Goal: Information Seeking & Learning: Learn about a topic

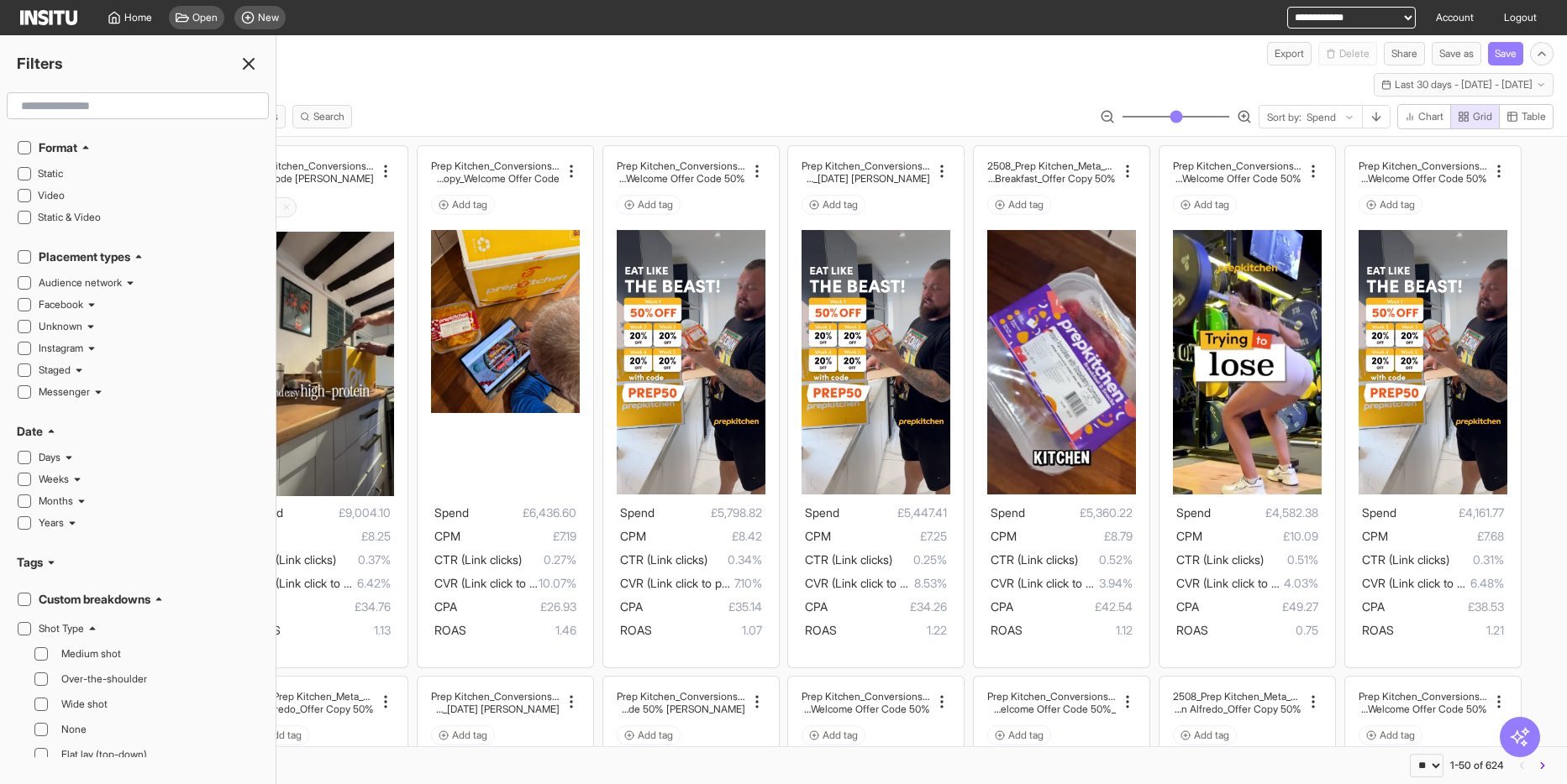
select select "**"
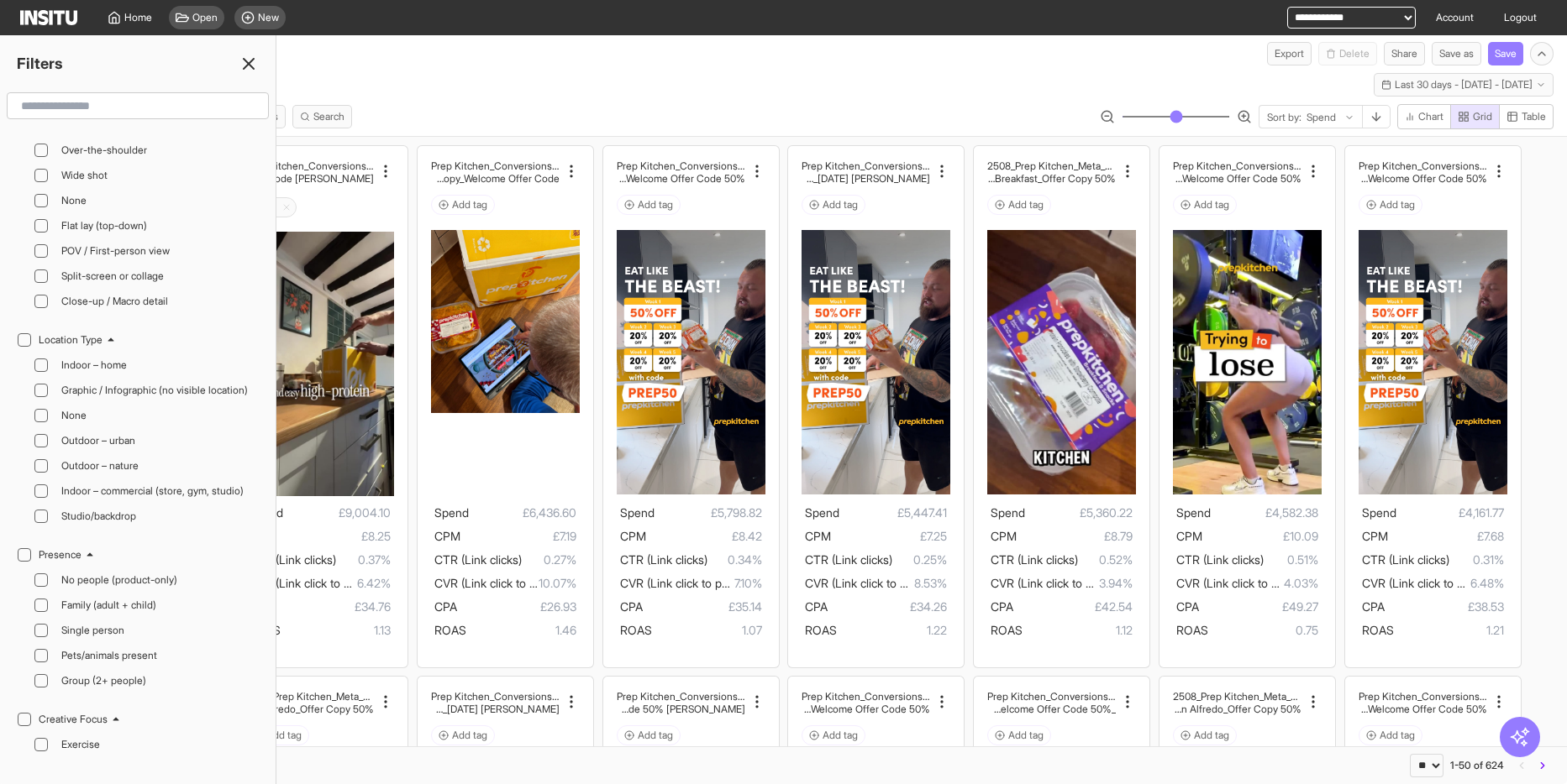
click at [245, 64] on icon at bounding box center [249, 64] width 20 height 20
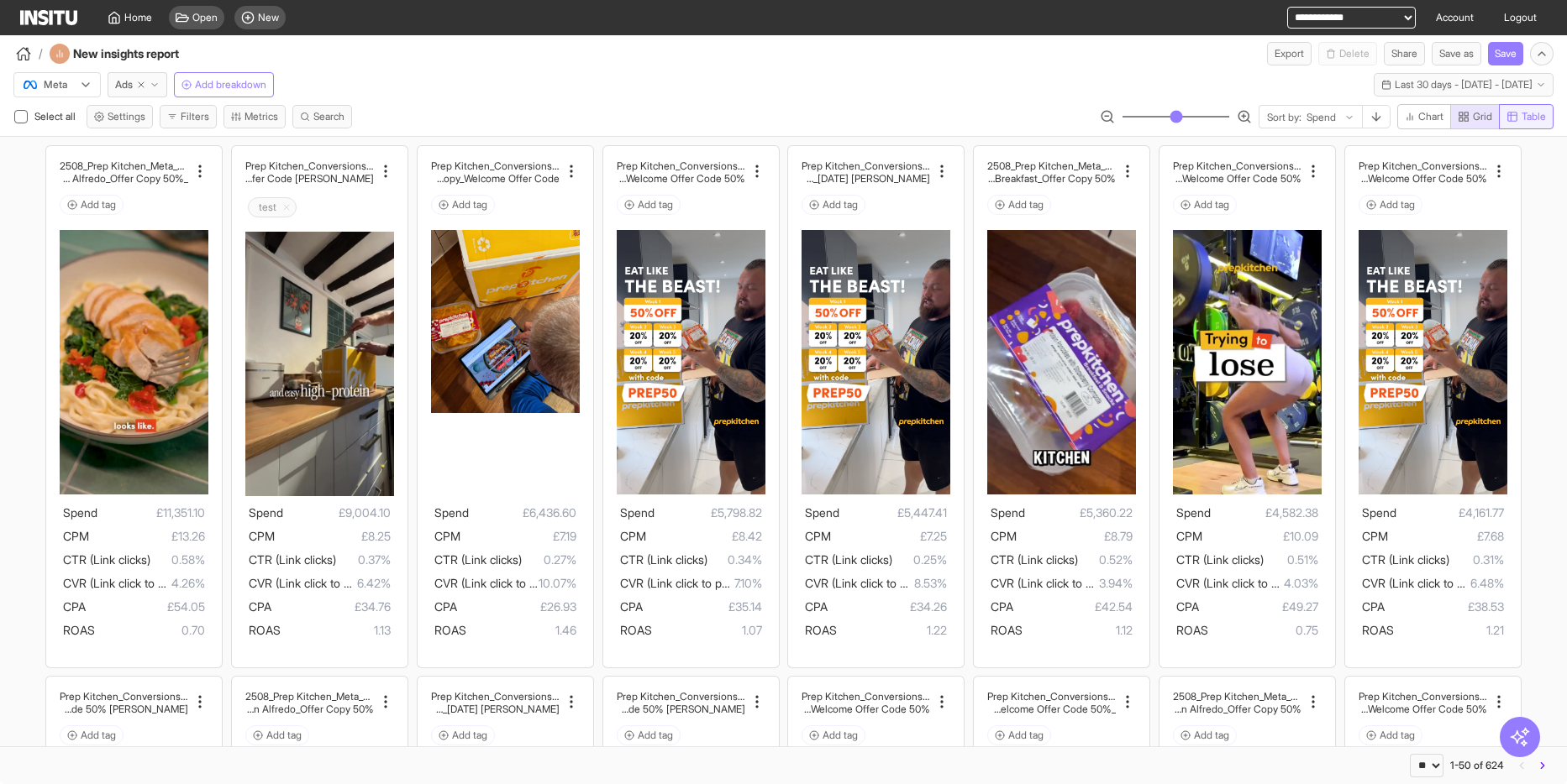
click at [1528, 114] on span "Table" at bounding box center [1533, 116] width 25 height 14
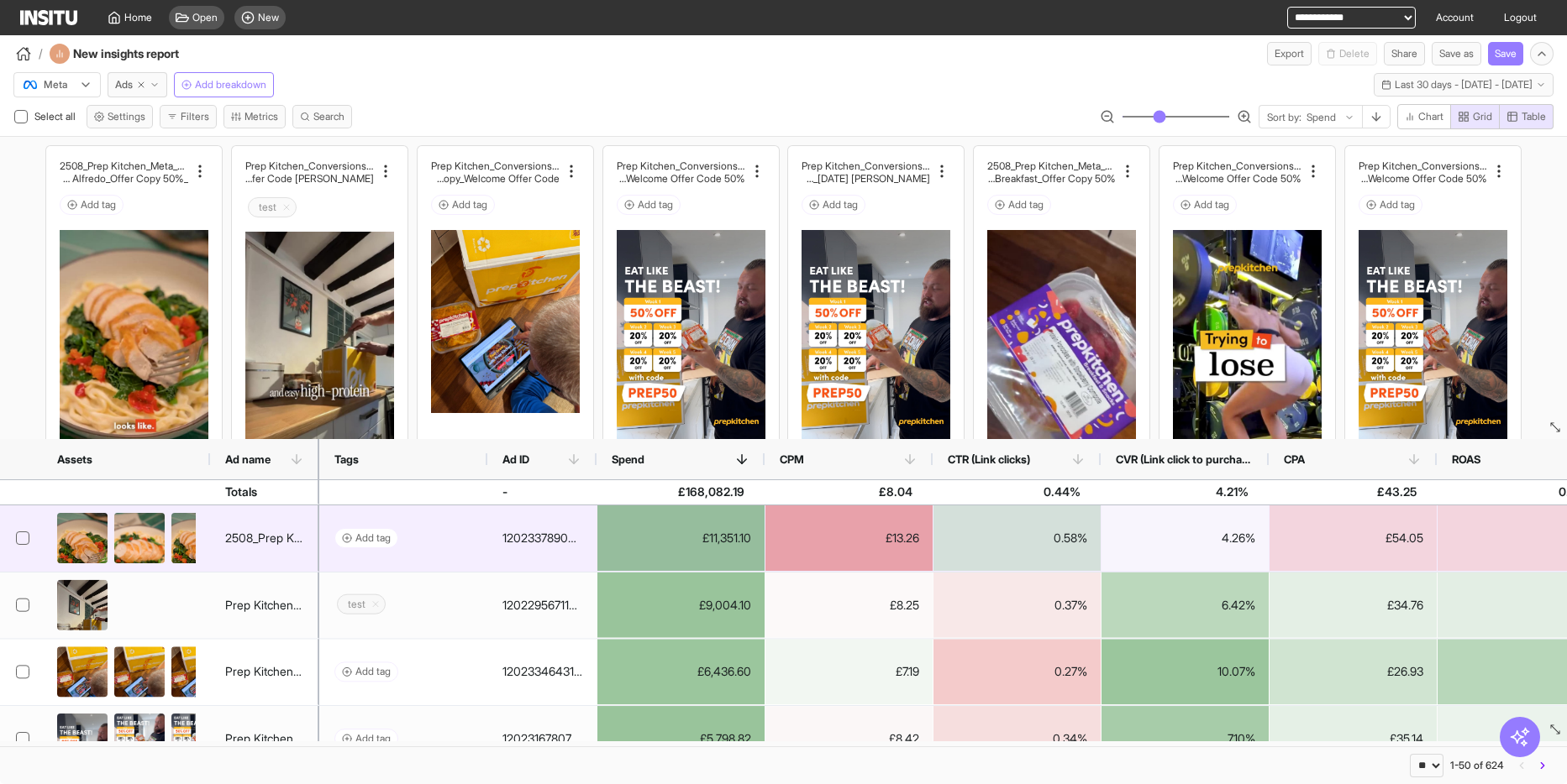
click at [537, 539] on div "120233789034460667" at bounding box center [542, 538] width 80 height 34
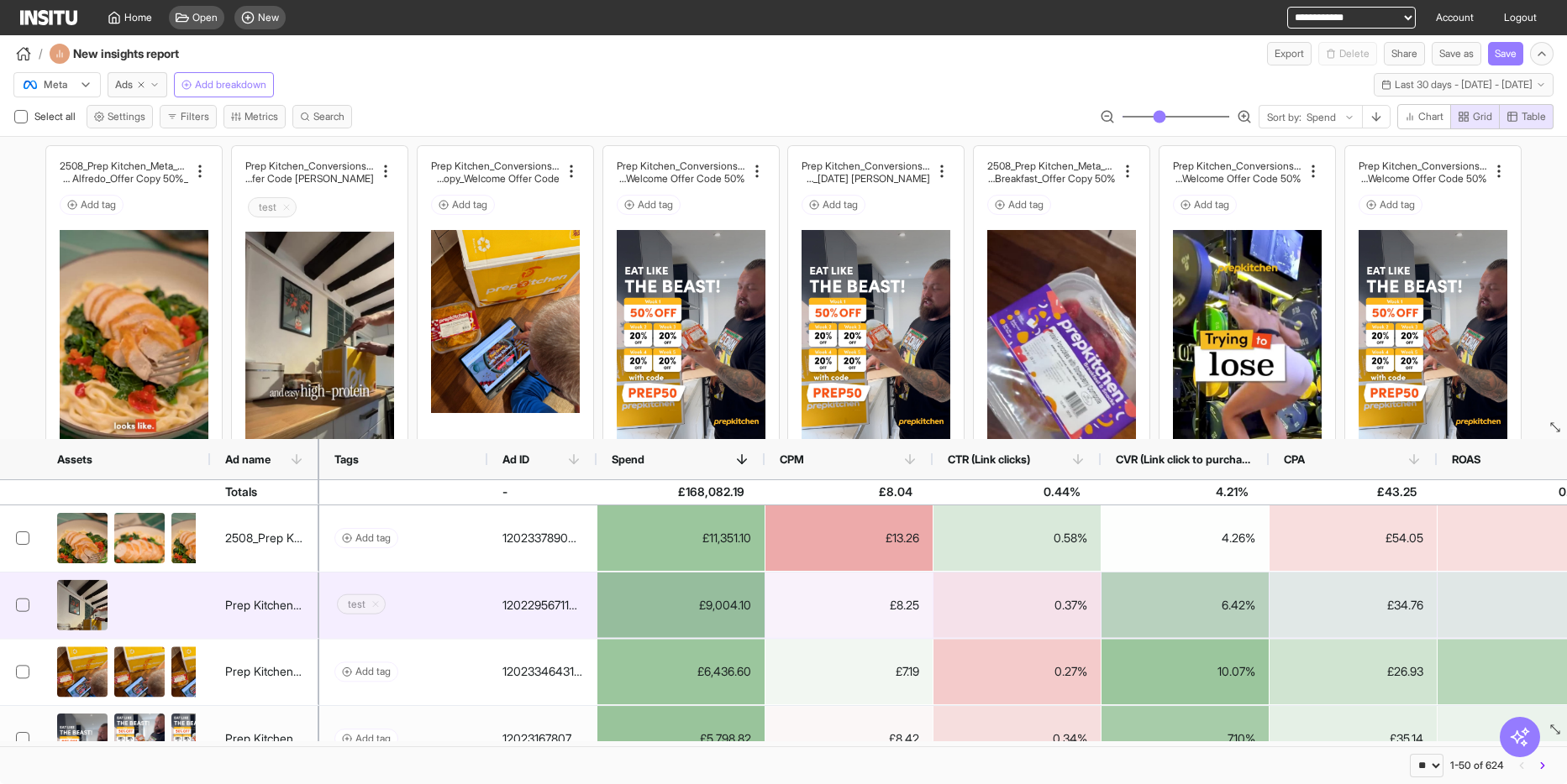
click at [535, 604] on div "120229567114340667" at bounding box center [542, 605] width 80 height 34
click at [516, 597] on div "120229567114340667" at bounding box center [542, 605] width 80 height 34
click at [521, 605] on div "120229567114340667" at bounding box center [542, 605] width 80 height 34
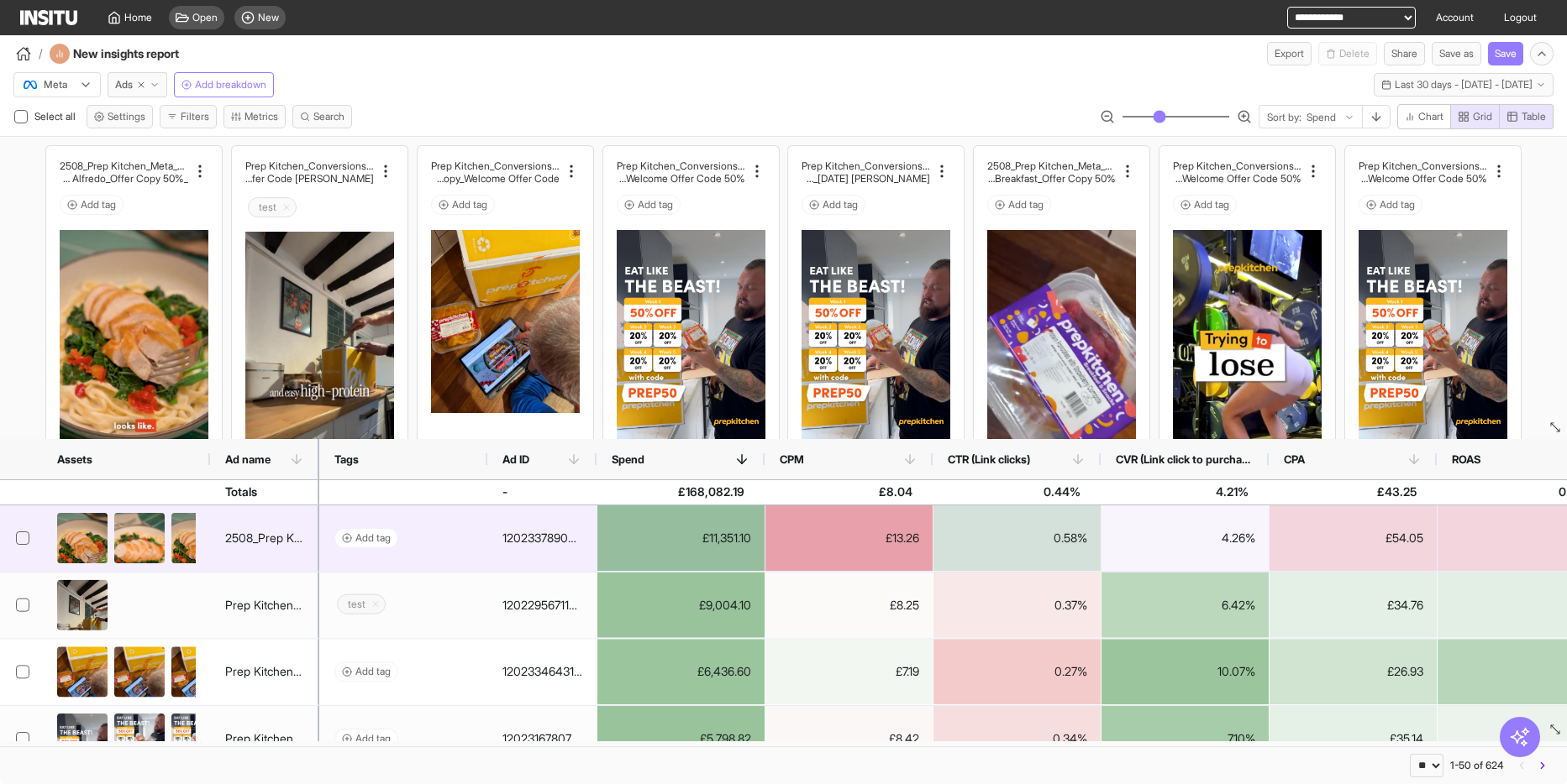
click at [537, 536] on div "120233789034460667" at bounding box center [542, 538] width 80 height 34
click at [729, 534] on div "£11,351.10" at bounding box center [681, 538] width 167 height 65
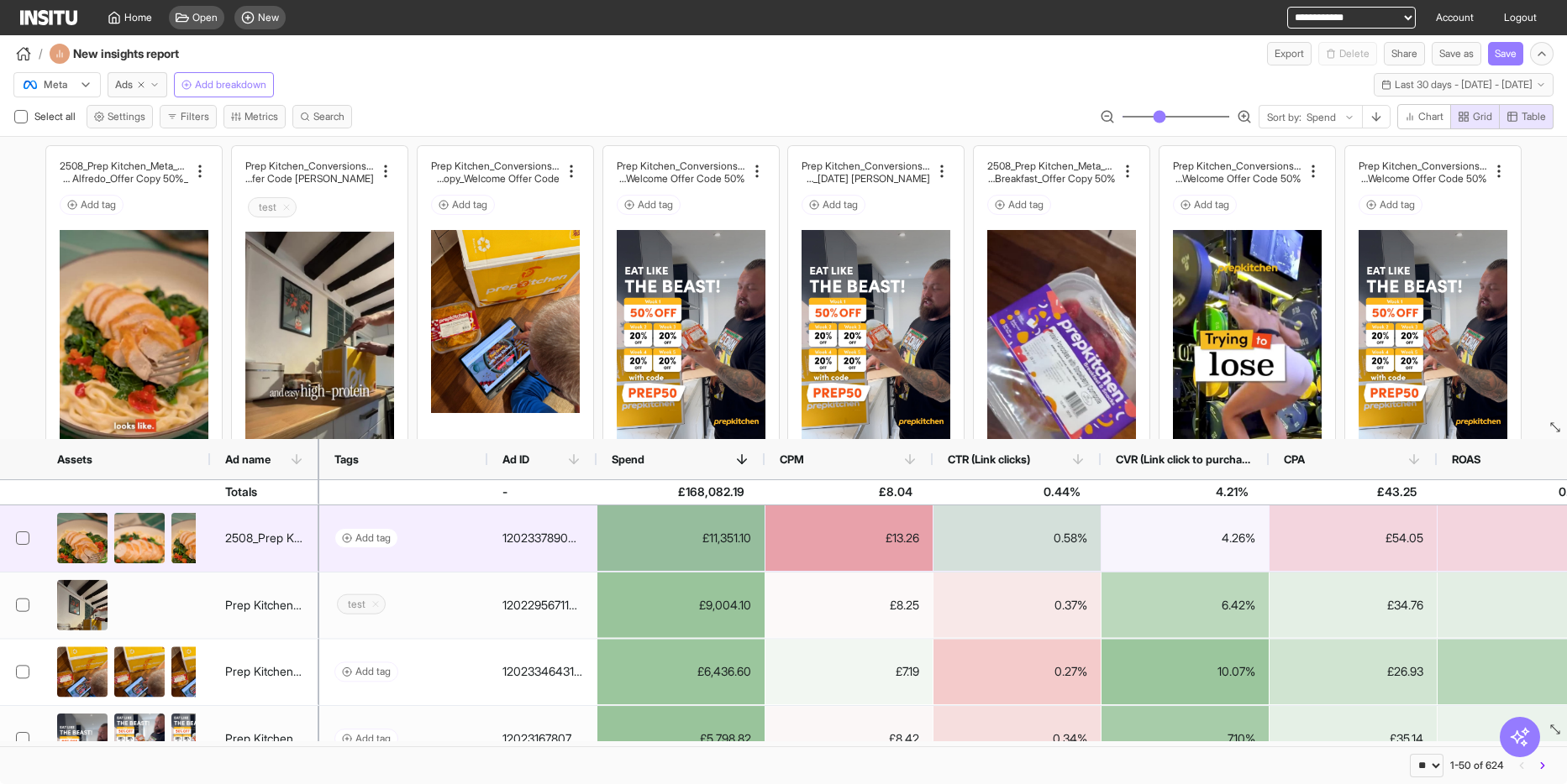
click at [541, 540] on div "120233789034460667" at bounding box center [542, 538] width 80 height 34
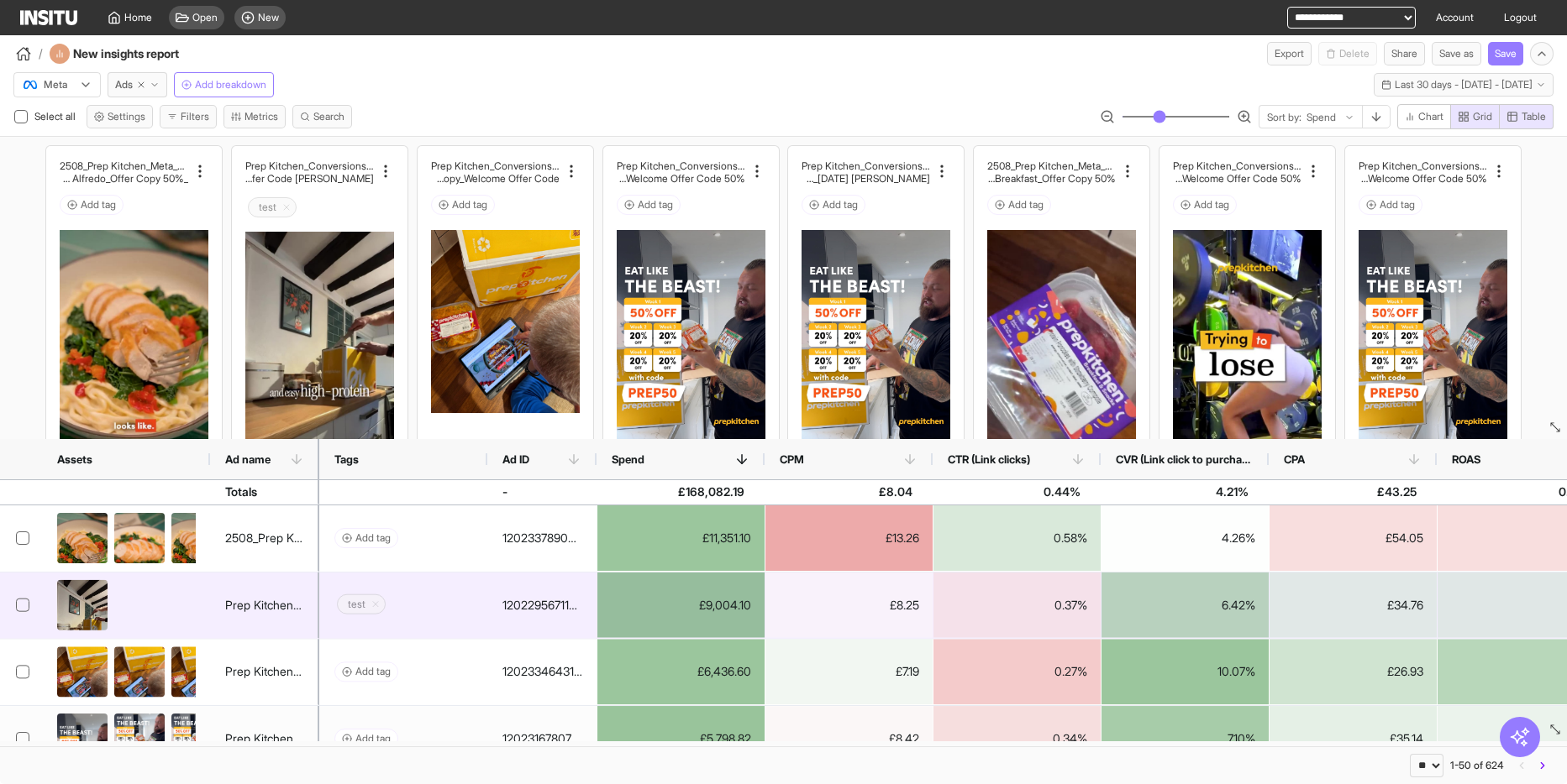
click at [539, 601] on div "120229567114340667" at bounding box center [542, 605] width 80 height 34
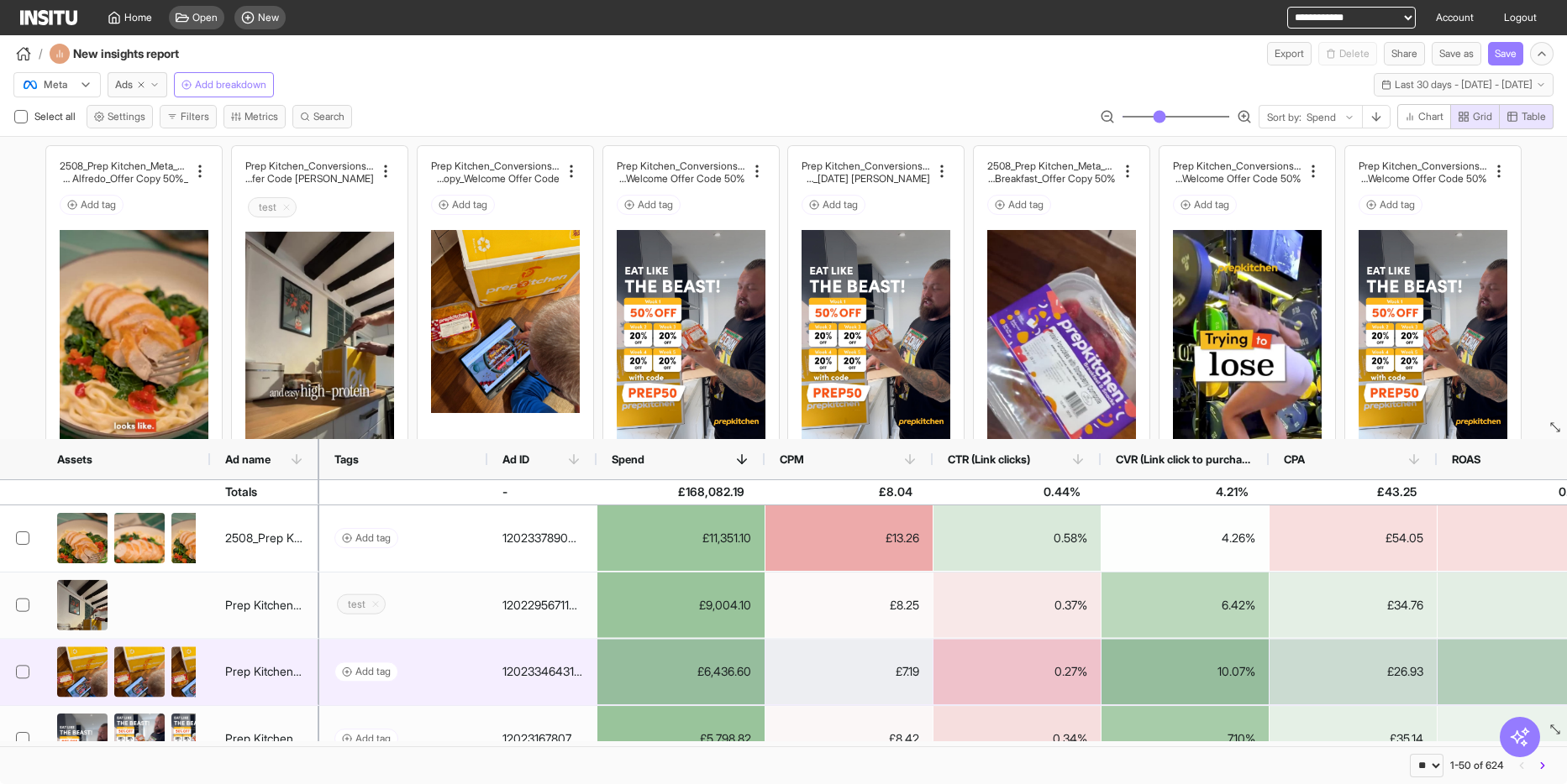
drag, startPoint x: 555, startPoint y: 601, endPoint x: 988, endPoint y: 629, distance: 433.9
click at [985, 632] on div "test 120229567114340667 £9,004.10 £8.25 0.37% 6.42% £34.76 1.13" at bounding box center [962, 606] width 1286 height 67
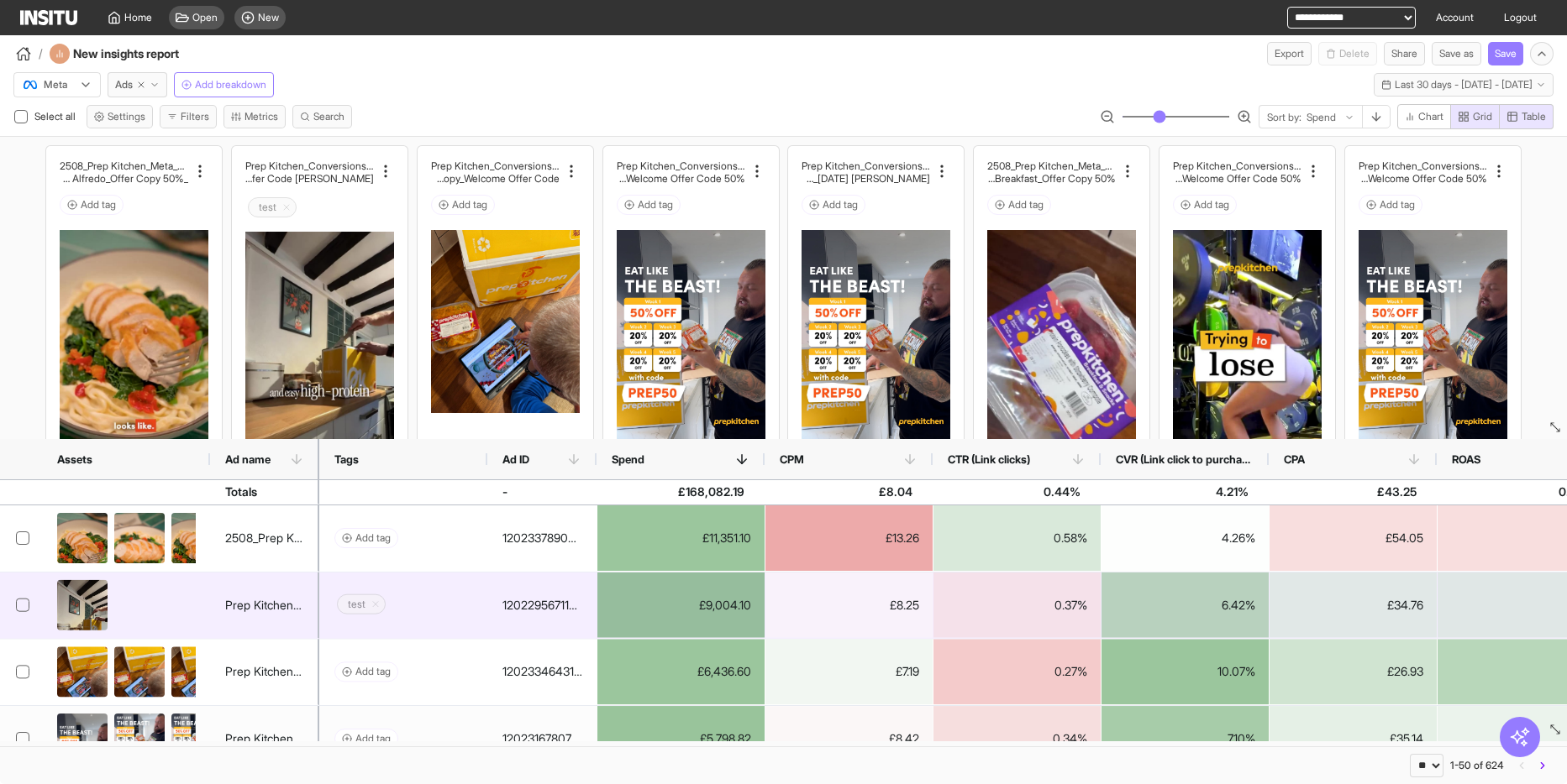
click at [1002, 614] on div "0.37%" at bounding box center [1017, 605] width 167 height 65
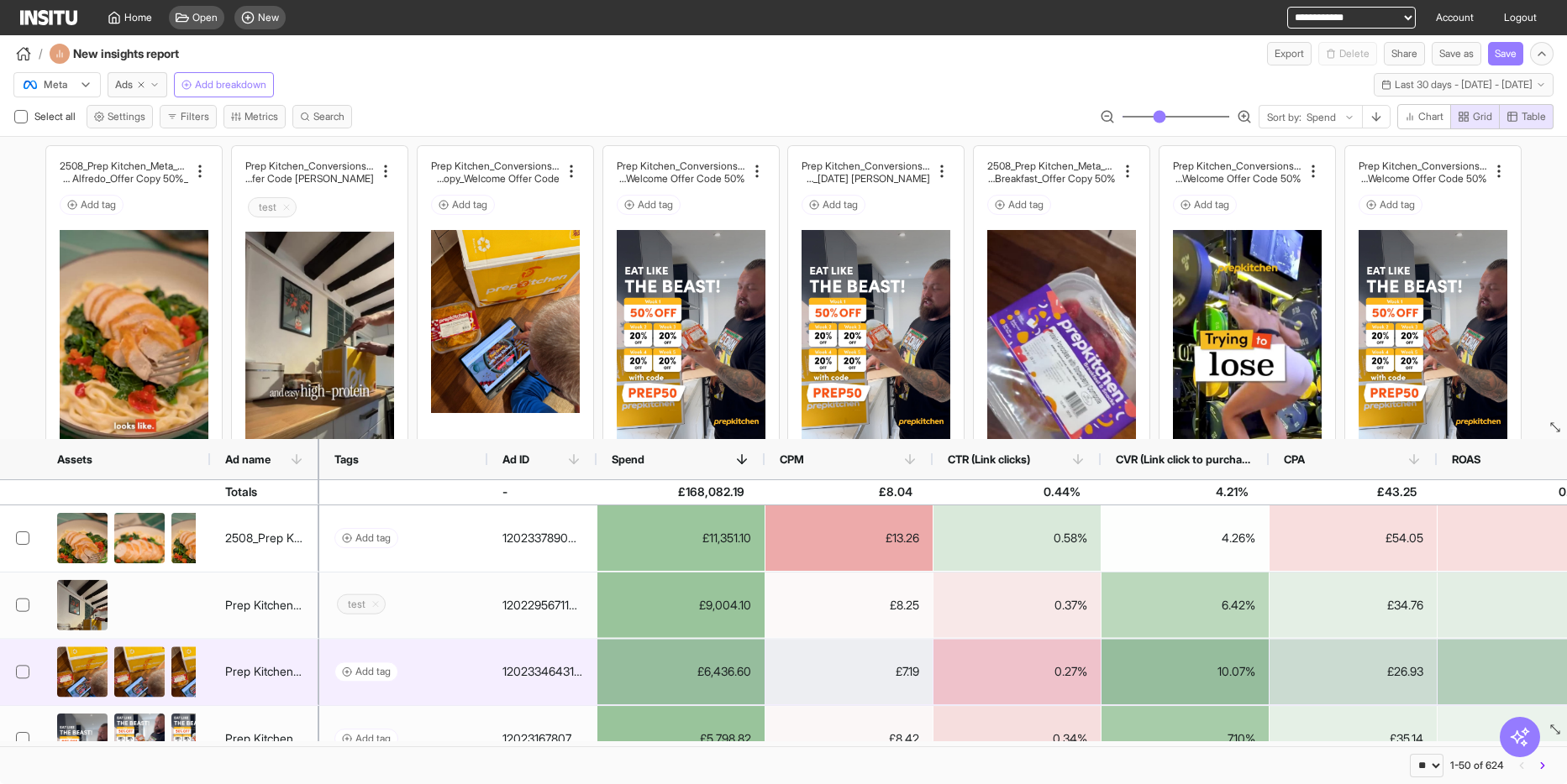
click at [1001, 709] on div "0.34%" at bounding box center [1017, 739] width 167 height 65
